Goal: Transaction & Acquisition: Purchase product/service

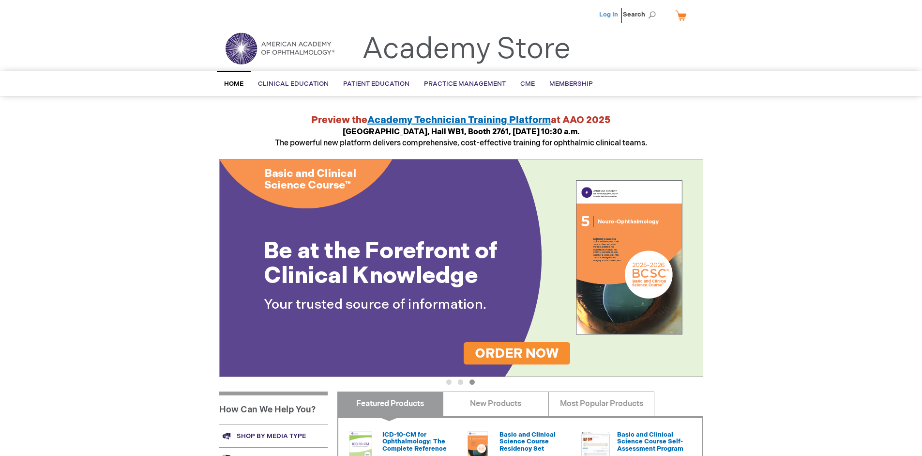
click at [610, 15] on link "Log In" at bounding box center [608, 15] width 19 height 8
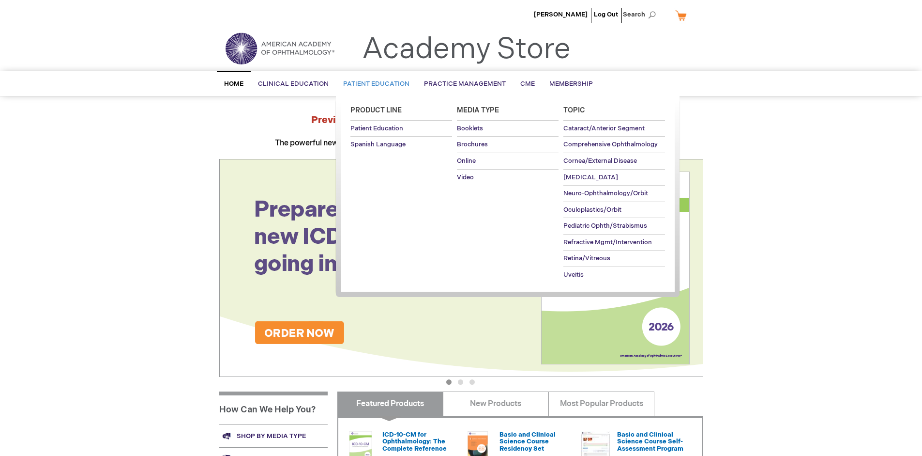
click at [374, 84] on span "Patient Education" at bounding box center [376, 84] width 66 height 8
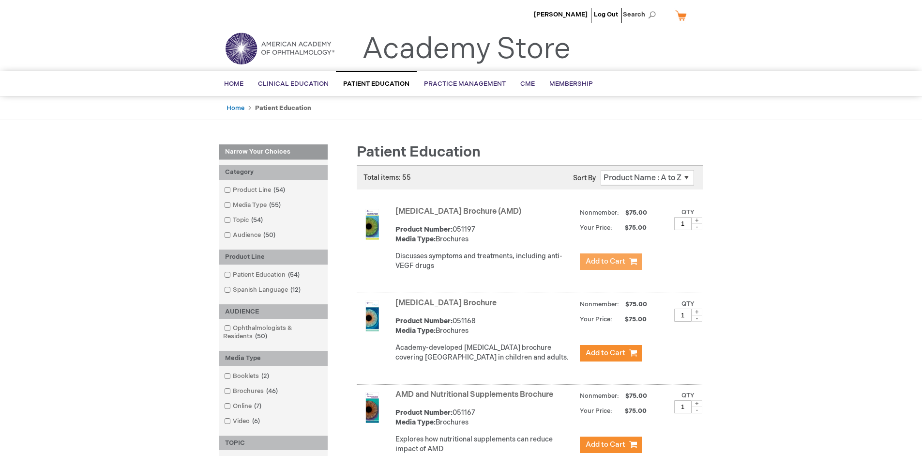
click at [611, 261] on span "Add to Cart" at bounding box center [606, 261] width 40 height 9
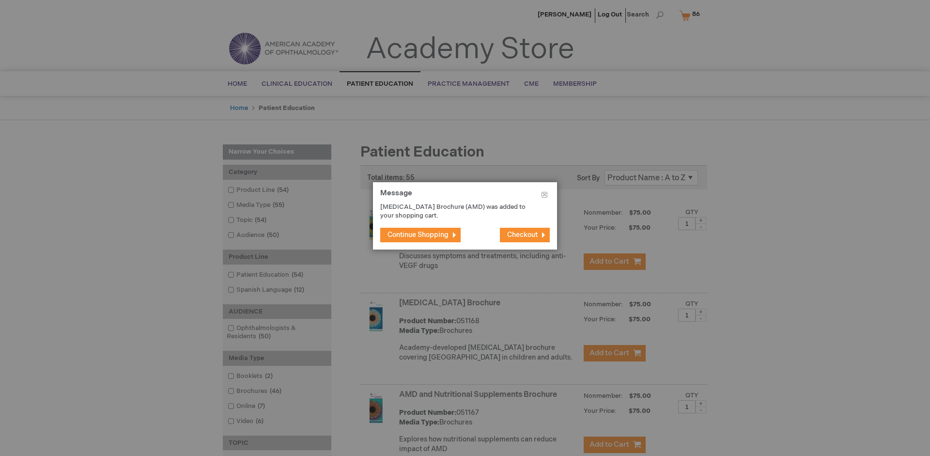
click at [418, 234] on span "Continue Shopping" at bounding box center [417, 234] width 61 height 8
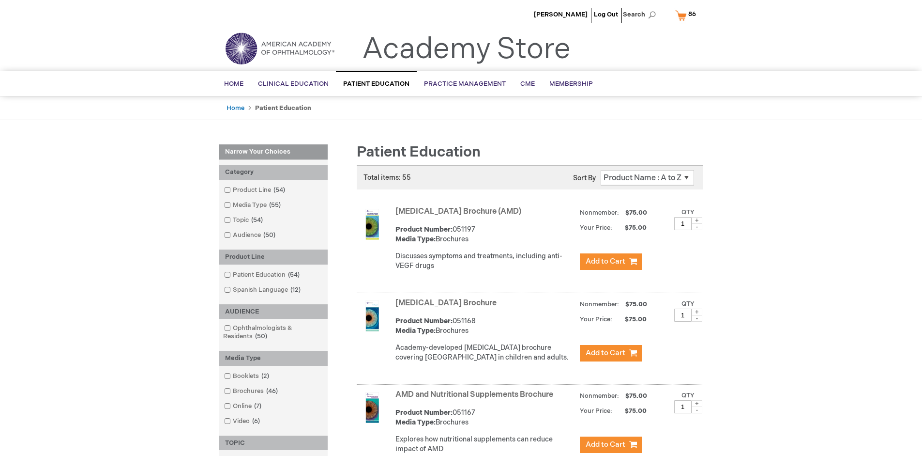
click at [476, 399] on link "AMD and Nutritional Supplements Brochure" at bounding box center [475, 394] width 158 height 9
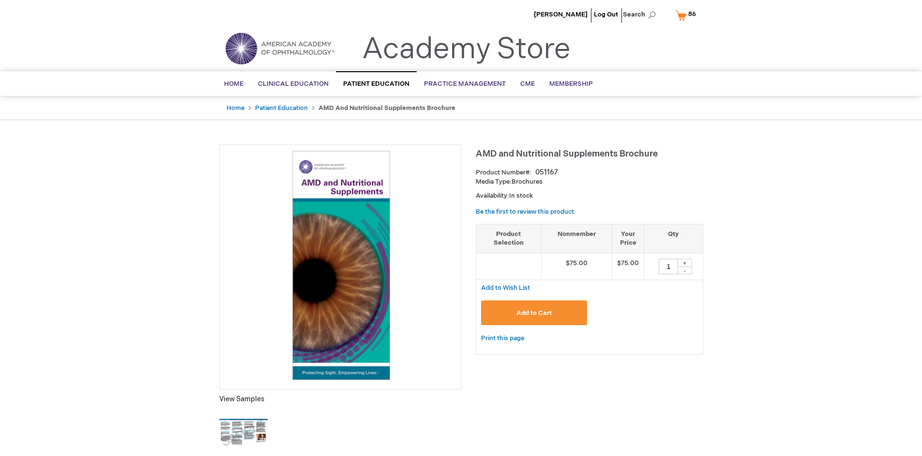
click at [534, 312] on span "Add to Cart" at bounding box center [534, 313] width 35 height 8
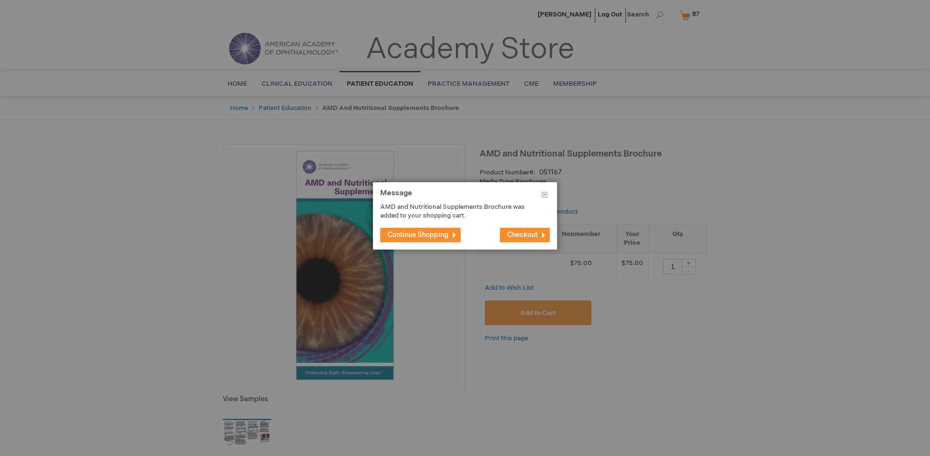
click at [418, 234] on span "Continue Shopping" at bounding box center [417, 234] width 61 height 8
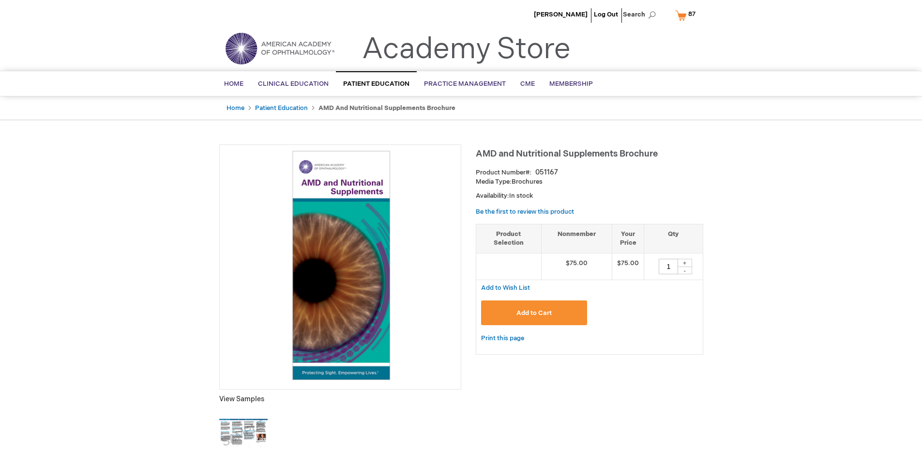
click at [688, 15] on span "87 87 items" at bounding box center [692, 14] width 10 height 12
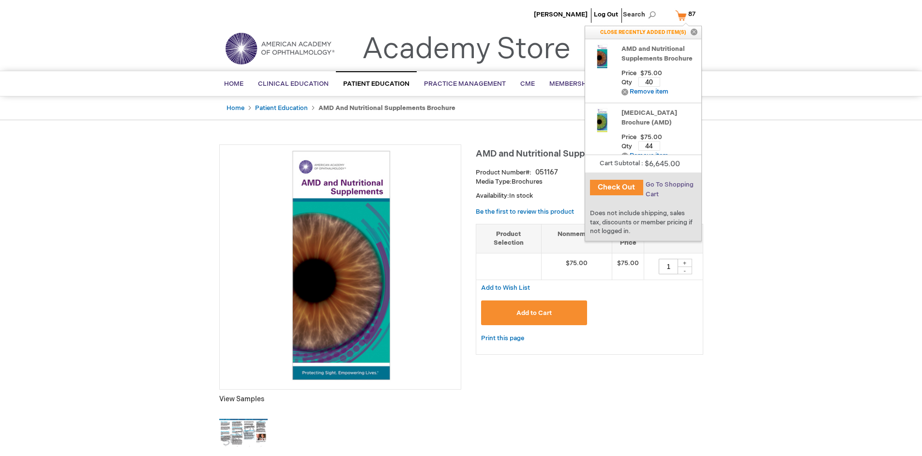
click at [669, 184] on span "Go To Shopping Cart" at bounding box center [670, 189] width 48 height 17
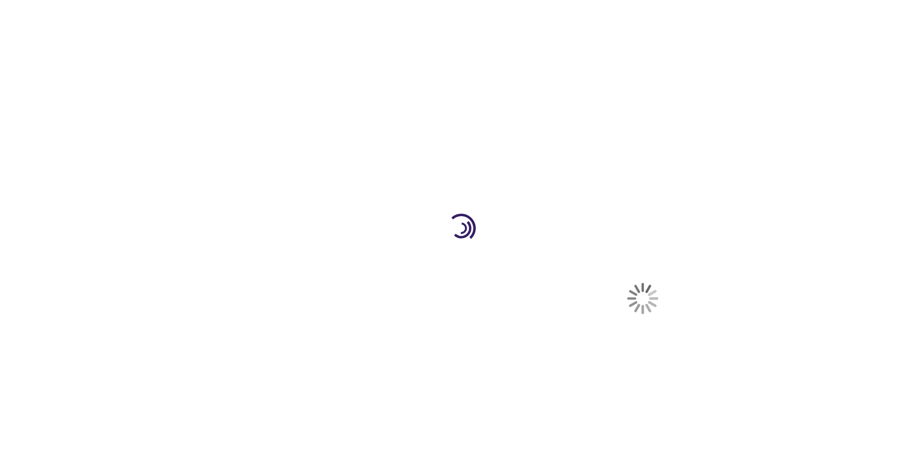
select select "US"
select select "41"
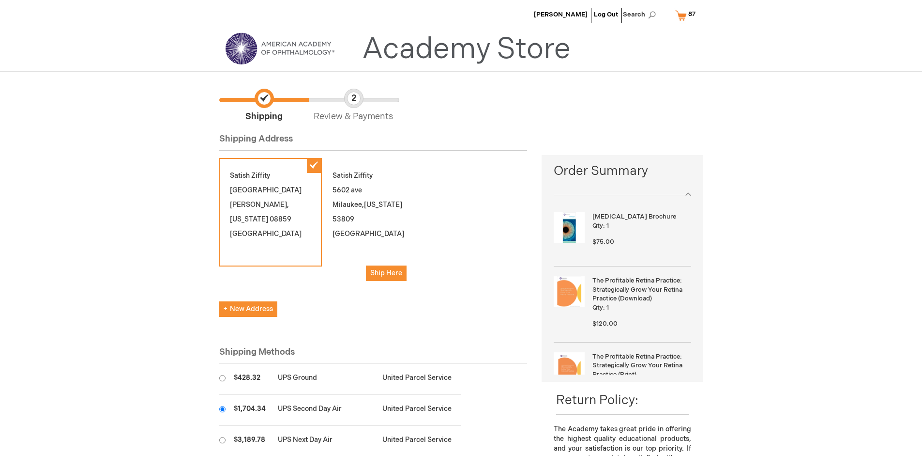
click at [222, 409] on input "radio" at bounding box center [222, 409] width 6 height 6
